Goal: Task Accomplishment & Management: Manage account settings

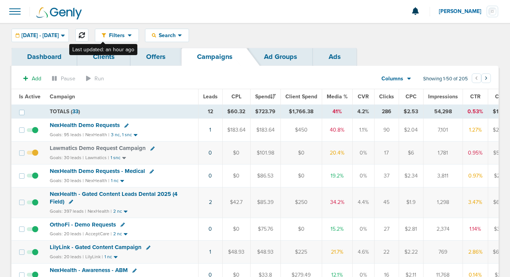
click at [85, 34] on icon at bounding box center [82, 35] width 6 height 6
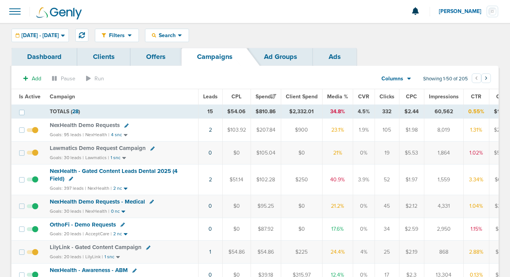
click at [149, 202] on icon at bounding box center [151, 202] width 4 height 4
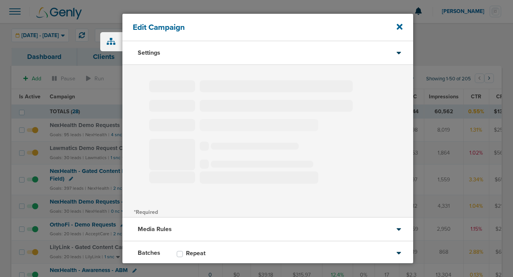
type input "NexHealth Demo Requests - Medical"
select select "Leads"
radio input "true"
select select "readOnly"
select select "1"
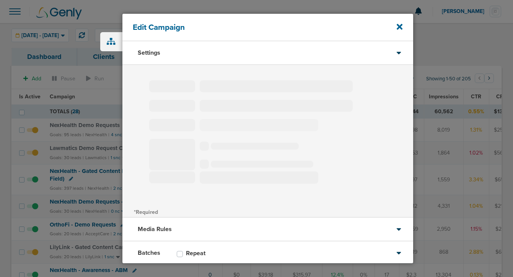
select select "1"
select select "2"
select select "3"
select select "4"
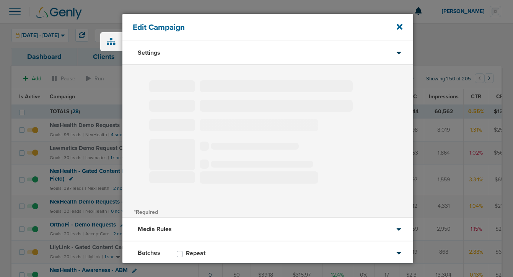
select select "6"
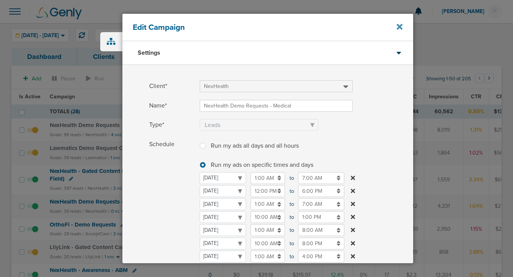
click at [397, 31] on icon at bounding box center [399, 27] width 6 height 8
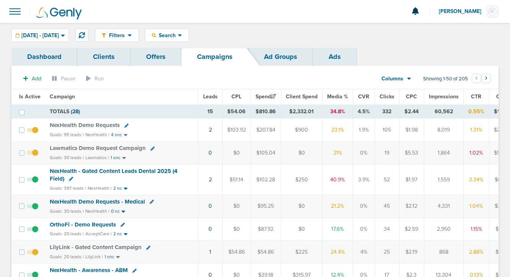
click at [107, 123] on span "NexHealth Demo Requests" at bounding box center [85, 125] width 70 height 7
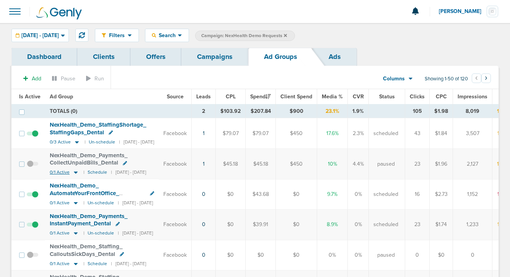
click at [75, 171] on icon at bounding box center [76, 172] width 8 height 6
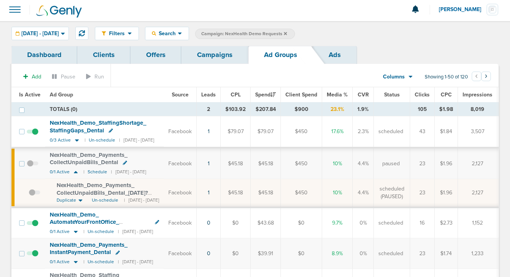
click at [210, 52] on link "Campaigns" at bounding box center [214, 55] width 67 height 18
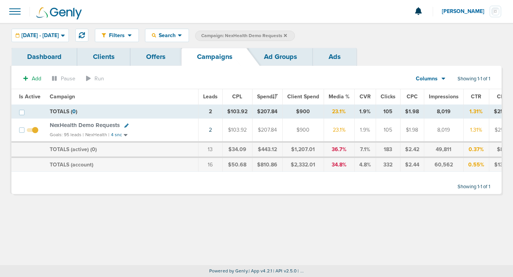
click at [287, 36] on icon at bounding box center [285, 35] width 3 height 3
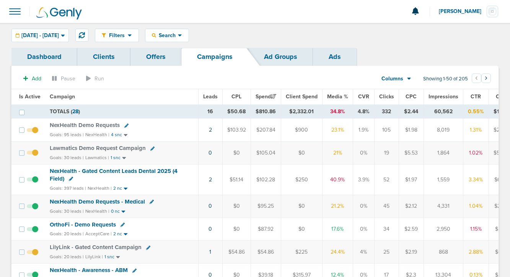
click at [102, 170] on span "NexHealth - Gated Content Leads Dental 2025 (4 Field)" at bounding box center [114, 174] width 128 height 15
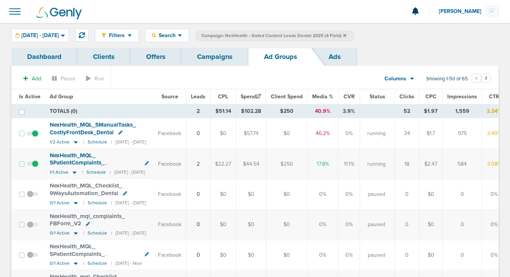
click at [34, 137] on span at bounding box center [32, 137] width 11 height 0
click at [32, 135] on input "checkbox" at bounding box center [32, 135] width 0 height 0
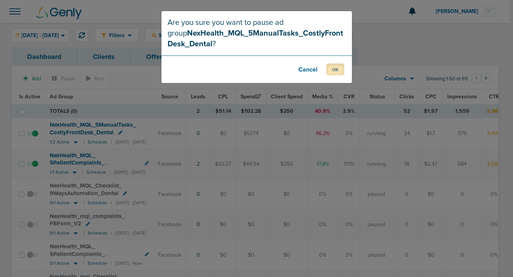
click at [333, 74] on button "OK" at bounding box center [335, 69] width 18 height 12
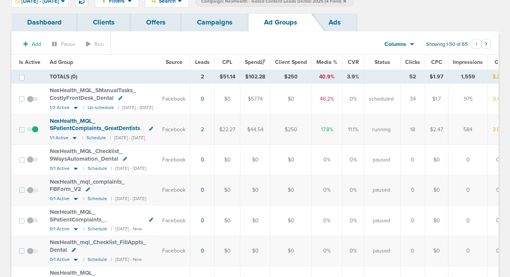
scroll to position [37, 0]
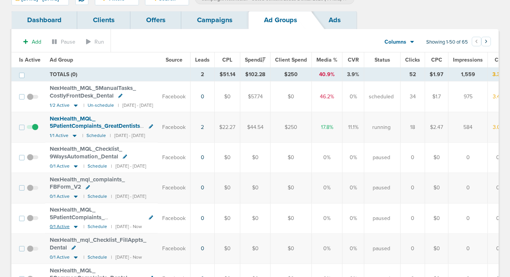
click at [75, 226] on icon at bounding box center [76, 227] width 4 height 2
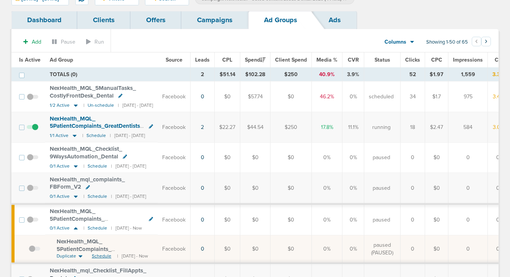
click at [99, 253] on span "Schedule" at bounding box center [101, 256] width 19 height 6
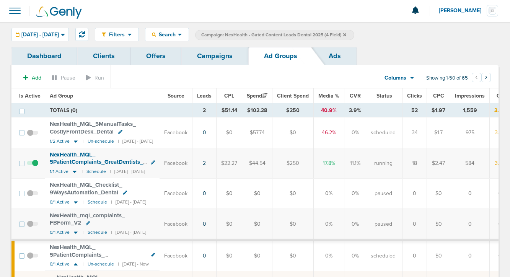
scroll to position [0, 0]
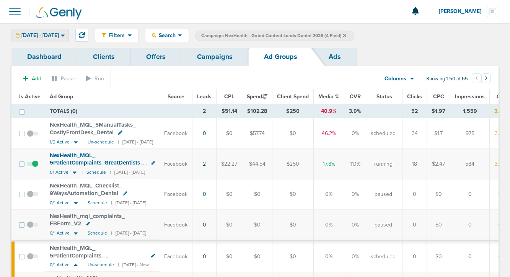
click at [54, 33] on span "[DATE] - [DATE]" at bounding box center [39, 35] width 37 height 5
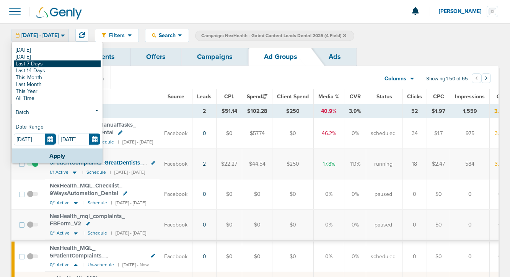
click at [45, 63] on link "Last 7 Days" at bounding box center [57, 63] width 87 height 7
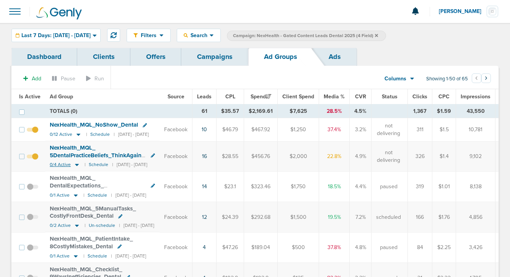
click at [79, 165] on icon at bounding box center [77, 164] width 8 height 6
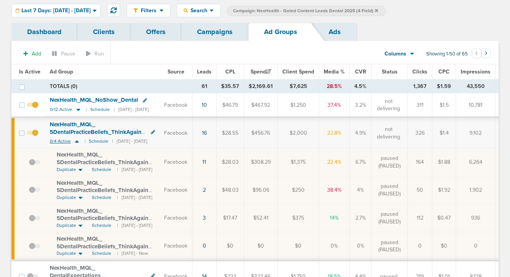
scroll to position [13, 0]
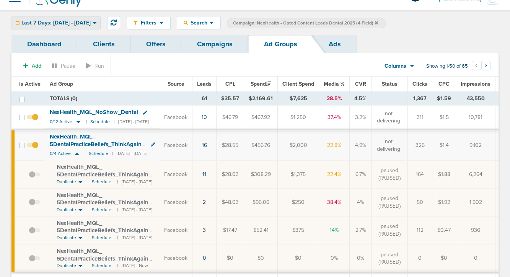
click at [60, 25] on span "Last 7 Days: [DATE] - [DATE]" at bounding box center [55, 22] width 69 height 5
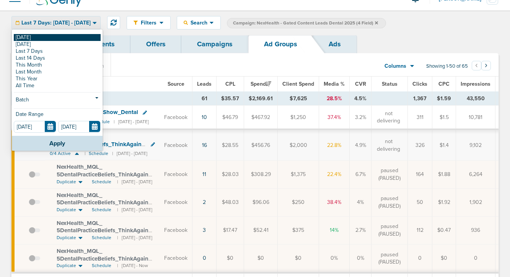
click at [59, 37] on link "[DATE]" at bounding box center [57, 37] width 87 height 7
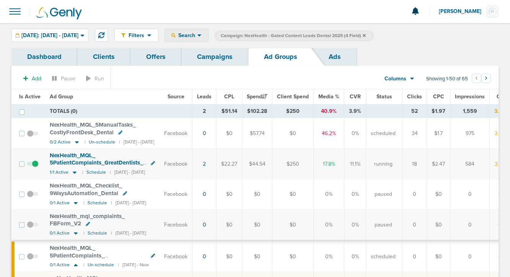
click at [197, 37] on span "Search" at bounding box center [186, 35] width 22 height 6
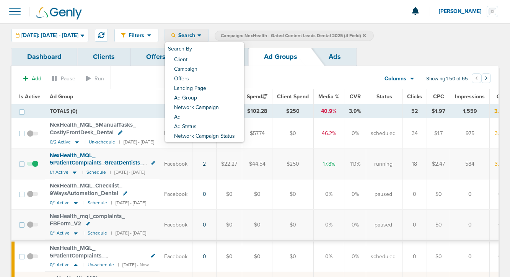
click at [79, 28] on div "Filters Active Only Settings Status Active Inactive Objectives MQL SQL Traffic …" at bounding box center [255, 35] width 510 height 25
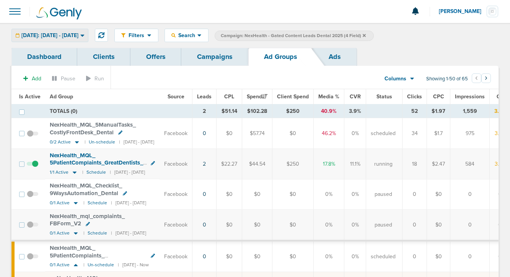
click at [78, 36] on span "[DATE]: [DATE] - [DATE]" at bounding box center [49, 35] width 57 height 5
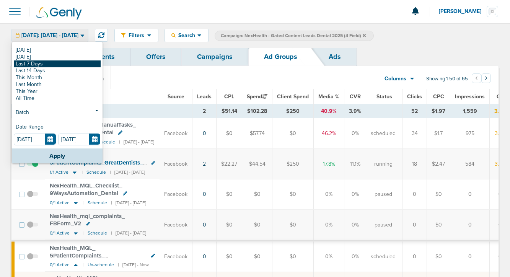
click at [67, 66] on link "Last 7 Days" at bounding box center [57, 63] width 87 height 7
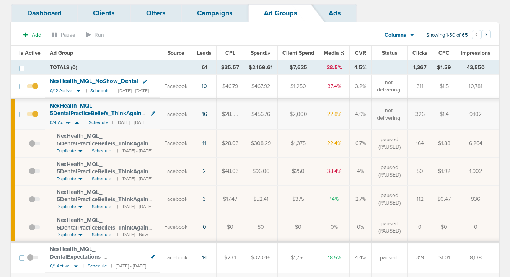
click at [102, 206] on span "Schedule" at bounding box center [101, 206] width 19 height 6
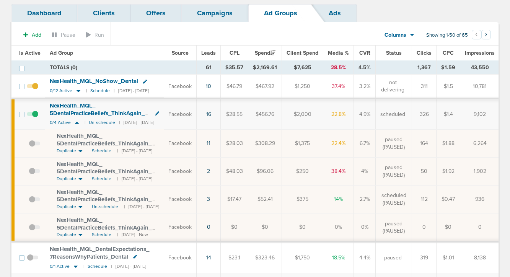
click at [32, 203] on span at bounding box center [34, 203] width 11 height 0
click at [29, 201] on input "checkbox" at bounding box center [29, 201] width 0 height 0
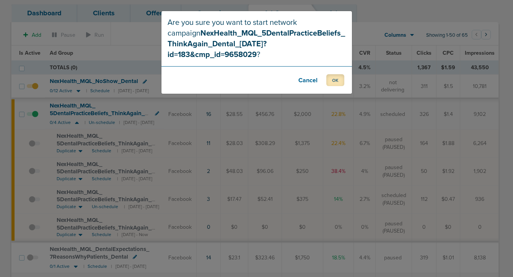
click at [333, 75] on button "OK" at bounding box center [335, 80] width 18 height 12
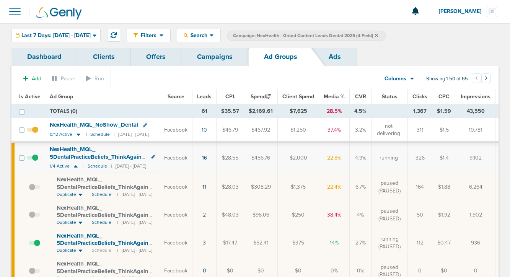
click at [218, 63] on link "Campaigns" at bounding box center [214, 57] width 67 height 18
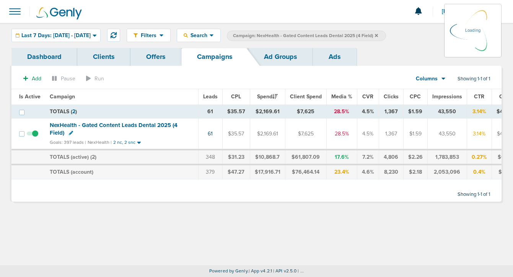
click at [378, 36] on icon at bounding box center [376, 35] width 3 height 5
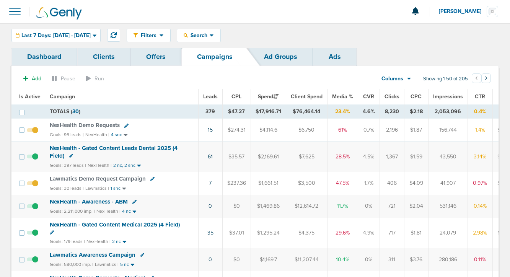
click at [107, 148] on span "NexHealth - Gated Content Leads Dental 2025 (4 Field)" at bounding box center [114, 152] width 128 height 15
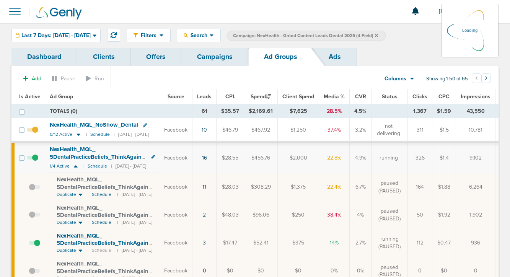
click at [67, 29] on div "Last 7 Days: [DATE] - [DATE]" at bounding box center [56, 35] width 88 height 13
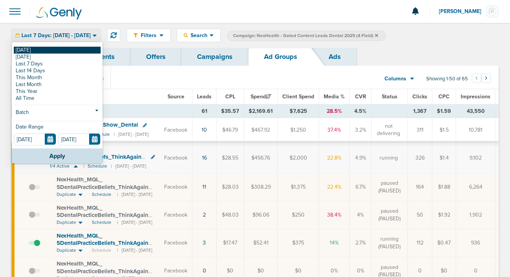
click at [65, 49] on link "[DATE]" at bounding box center [57, 50] width 87 height 7
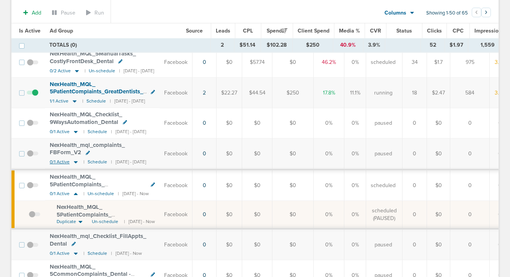
scroll to position [77, 0]
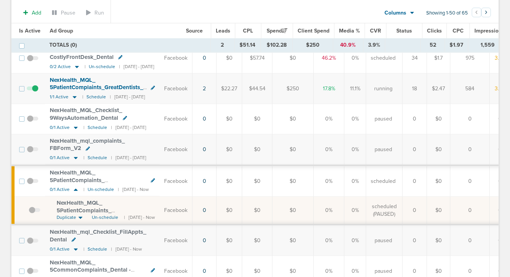
click at [33, 214] on span at bounding box center [34, 214] width 11 height 0
click at [29, 212] on input "checkbox" at bounding box center [29, 212] width 0 height 0
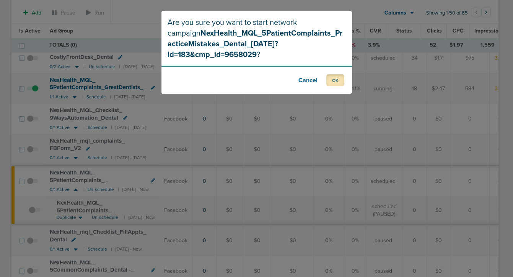
click at [336, 74] on button "OK" at bounding box center [335, 80] width 18 height 12
